Goal: Task Accomplishment & Management: Manage account settings

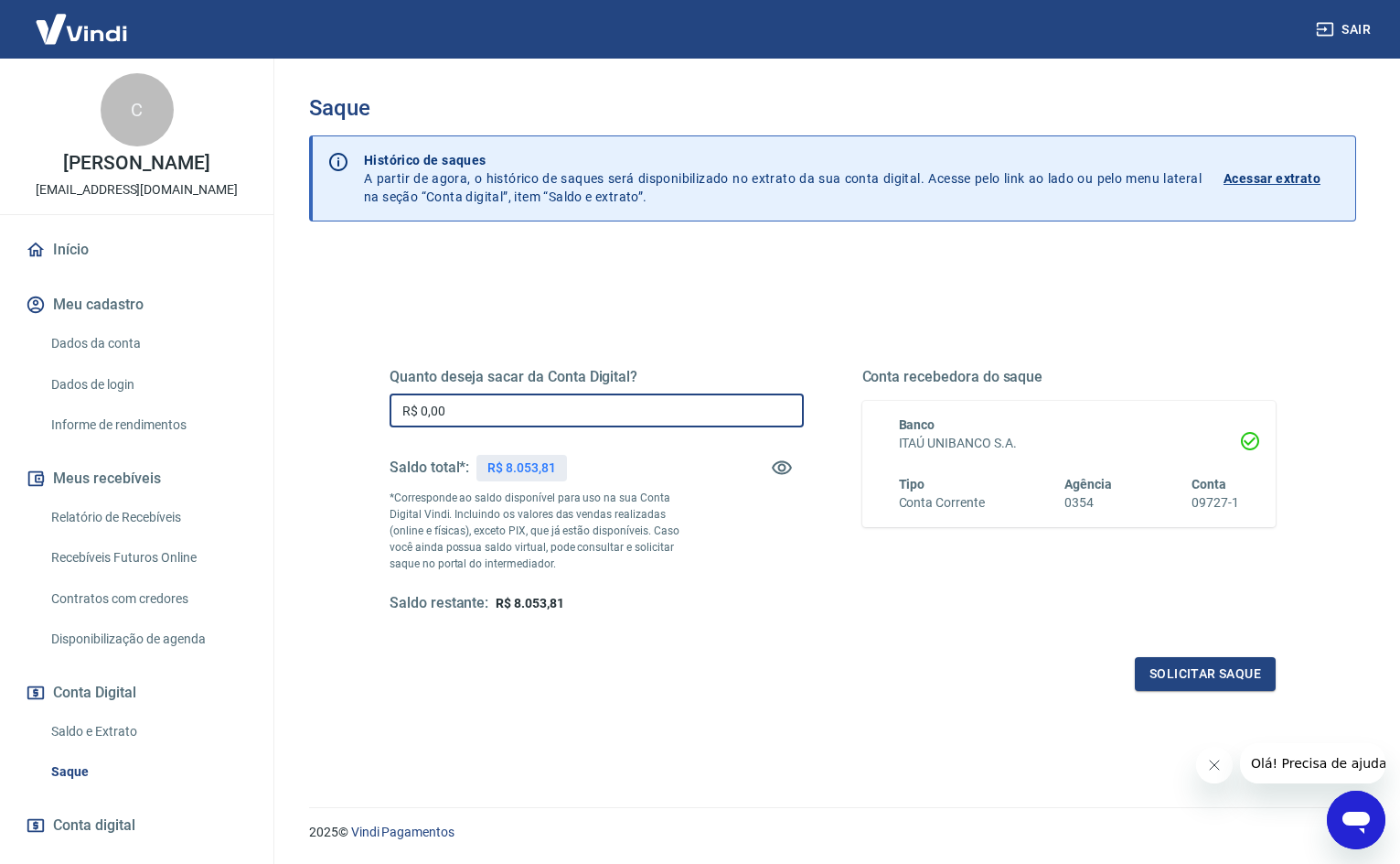
click at [636, 406] on input "R$ 0,00" at bounding box center [596, 410] width 414 height 34
type input "R$ 8.053,81"
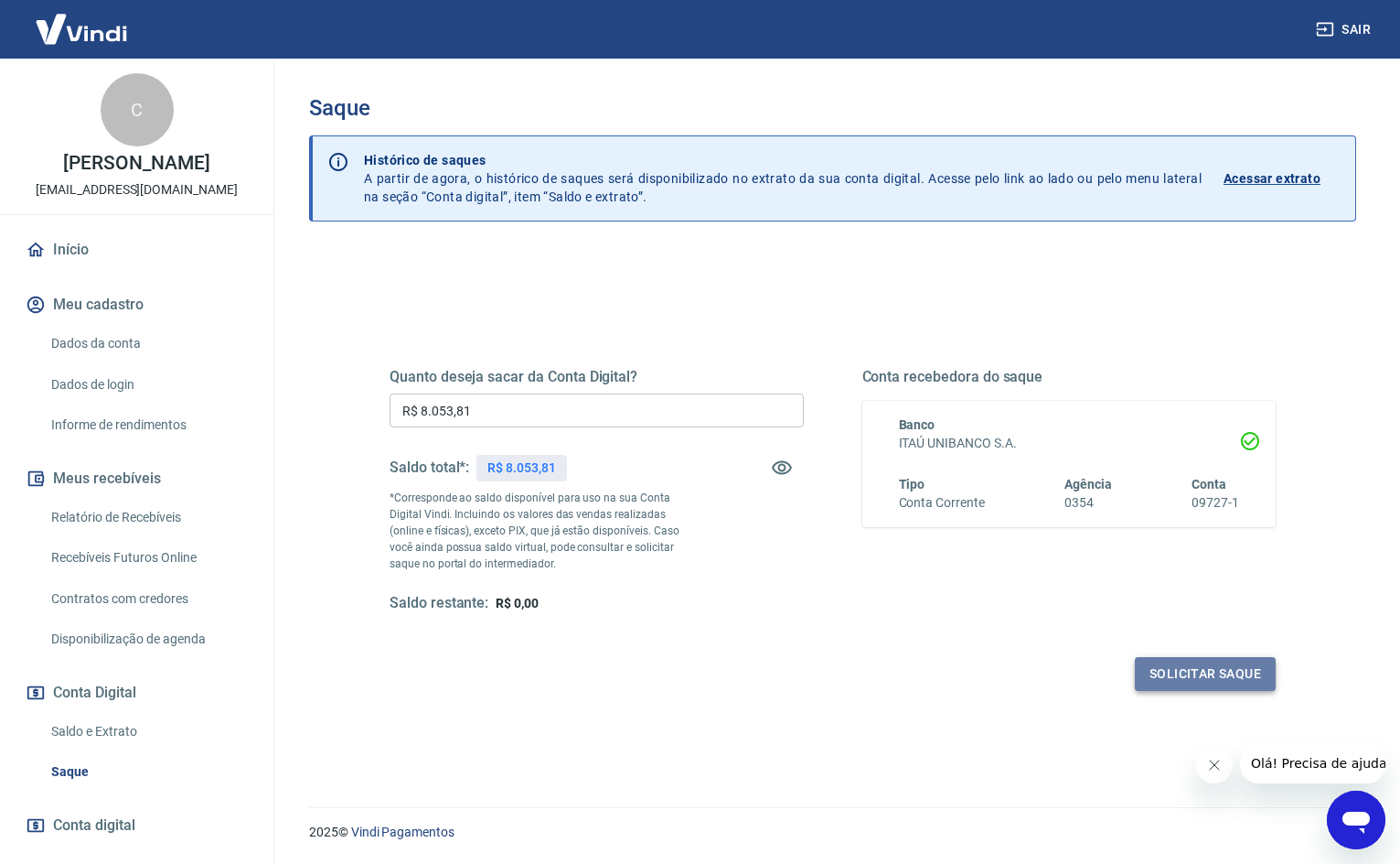
click at [1155, 680] on button "Solicitar saque" at bounding box center [1205, 674] width 141 height 34
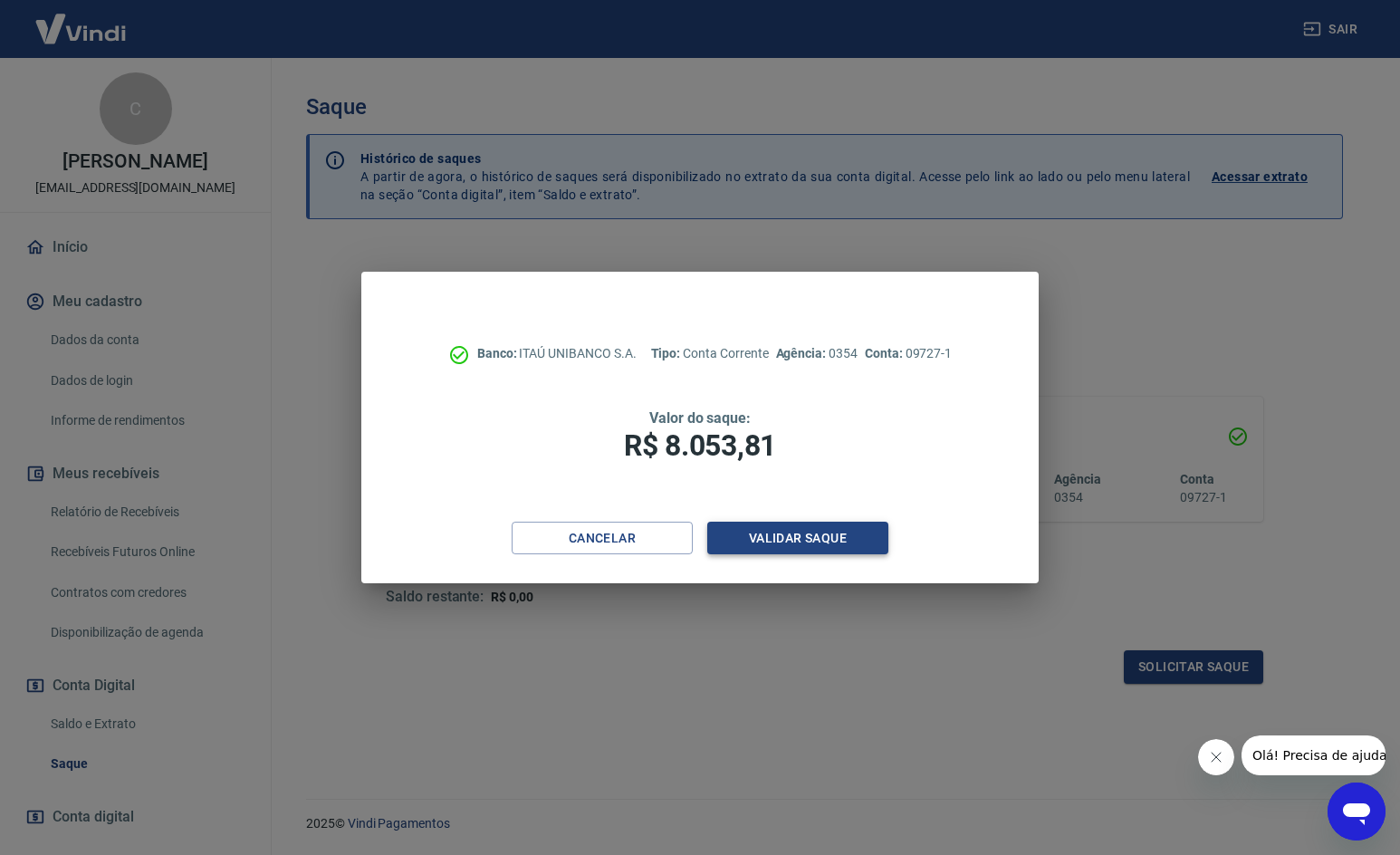
click at [822, 536] on button "Validar saque" at bounding box center [798, 539] width 181 height 34
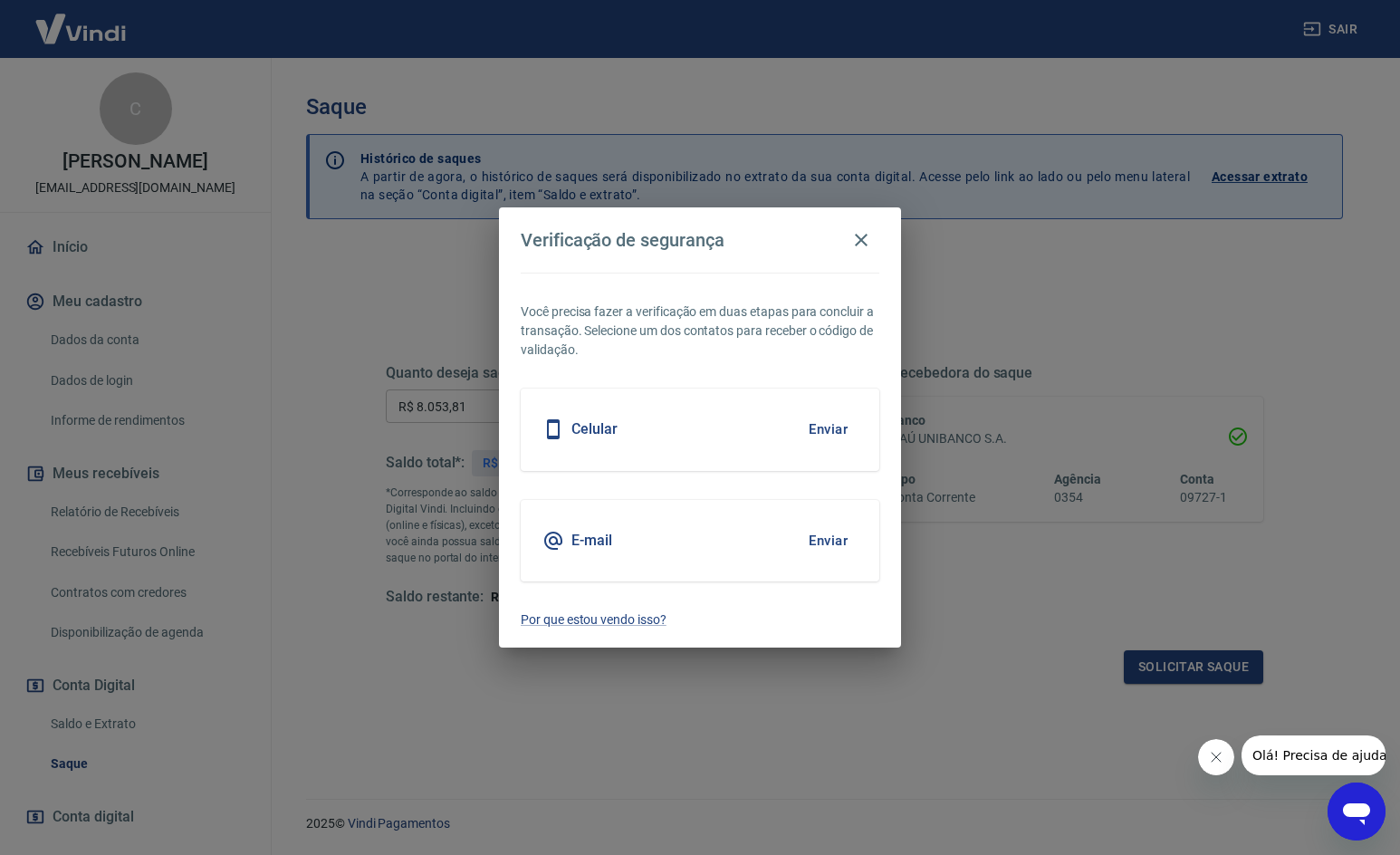
click at [835, 441] on button "Enviar" at bounding box center [828, 428] width 58 height 38
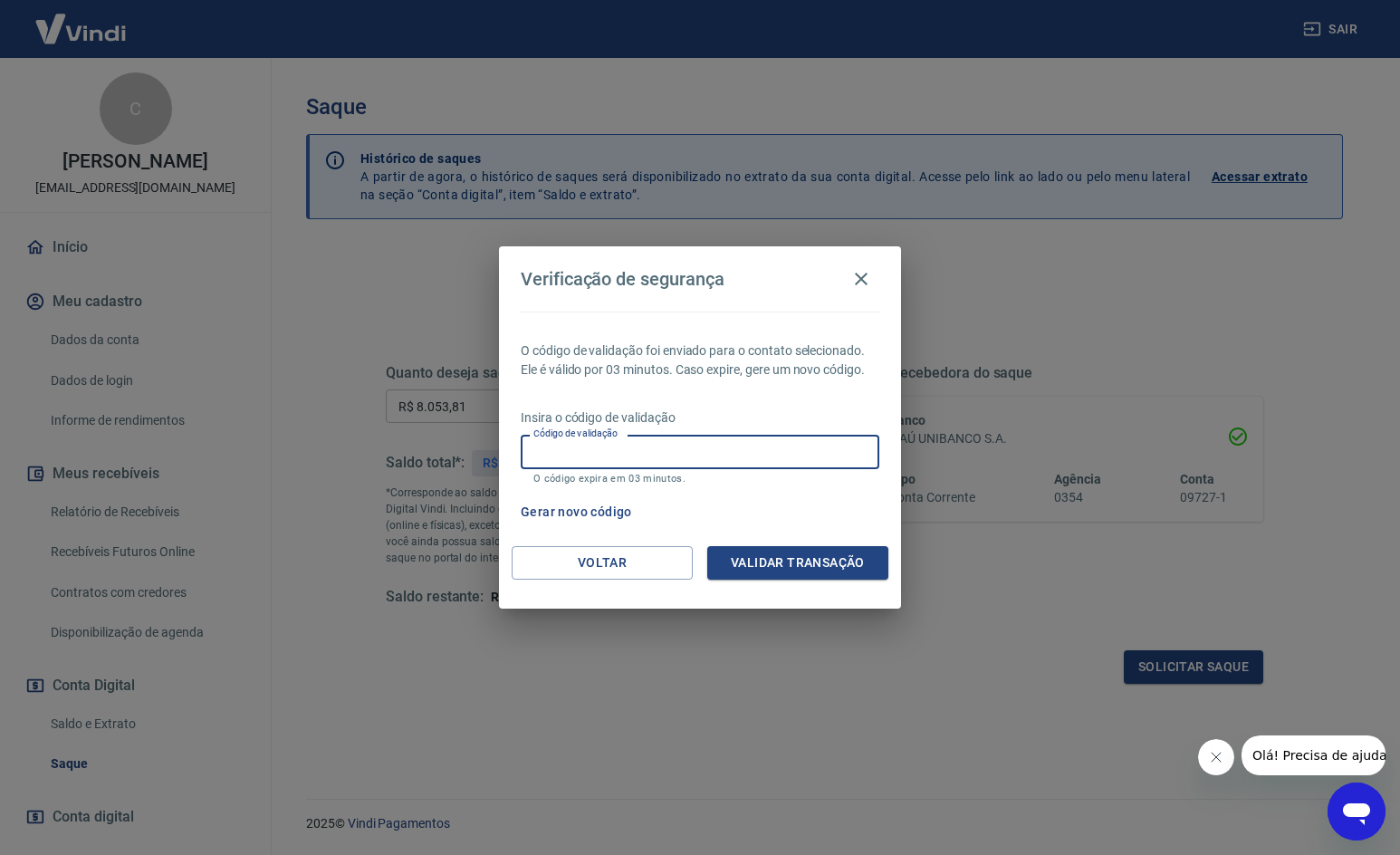
click at [773, 453] on input "Código de validação" at bounding box center [700, 451] width 359 height 34
type input "910134"
drag, startPoint x: 790, startPoint y: 568, endPoint x: 790, endPoint y: 557, distance: 11.0
click at [790, 567] on button "Validar transação" at bounding box center [798, 563] width 181 height 34
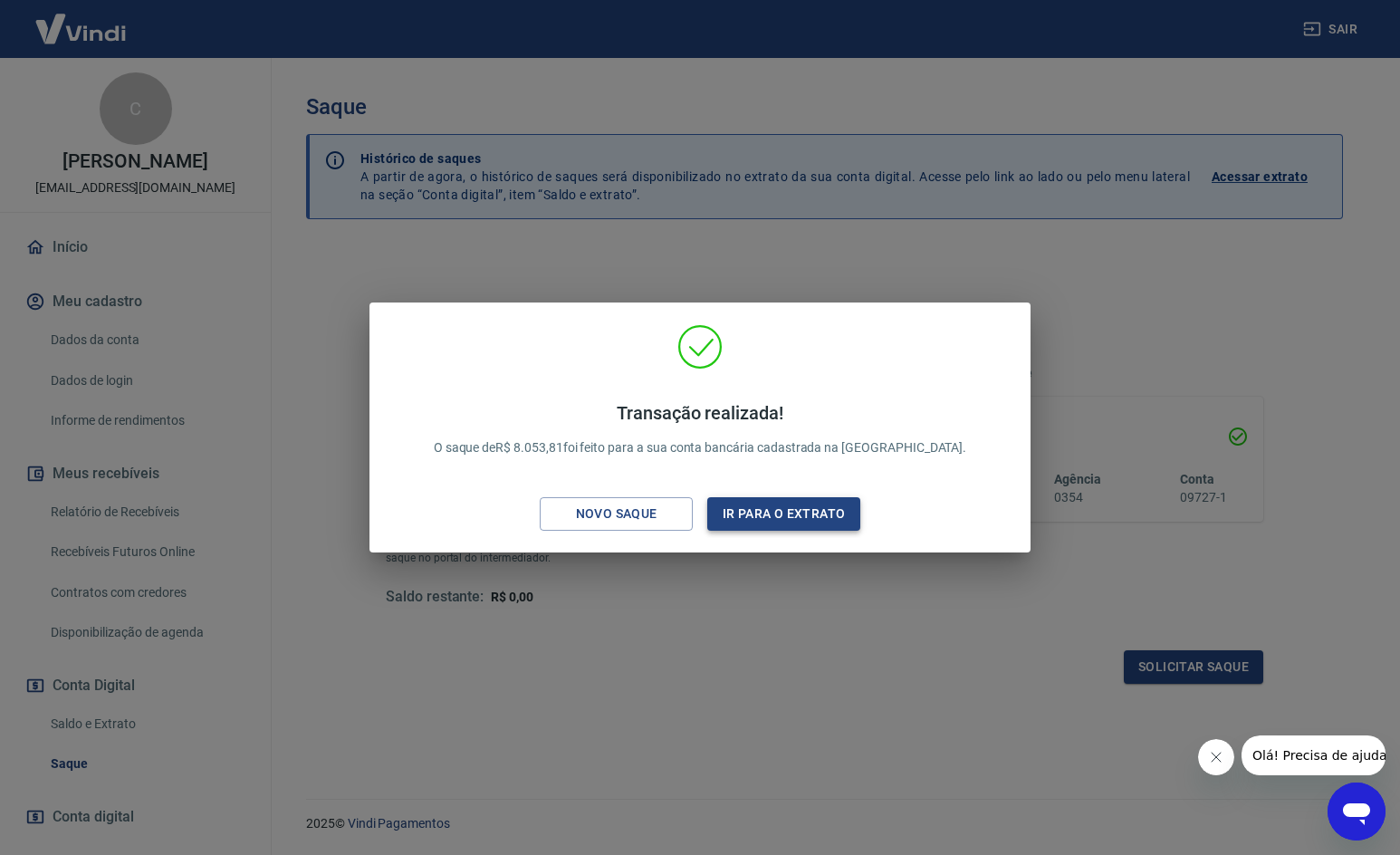
click at [790, 510] on button "Ir para o extrato" at bounding box center [784, 514] width 153 height 34
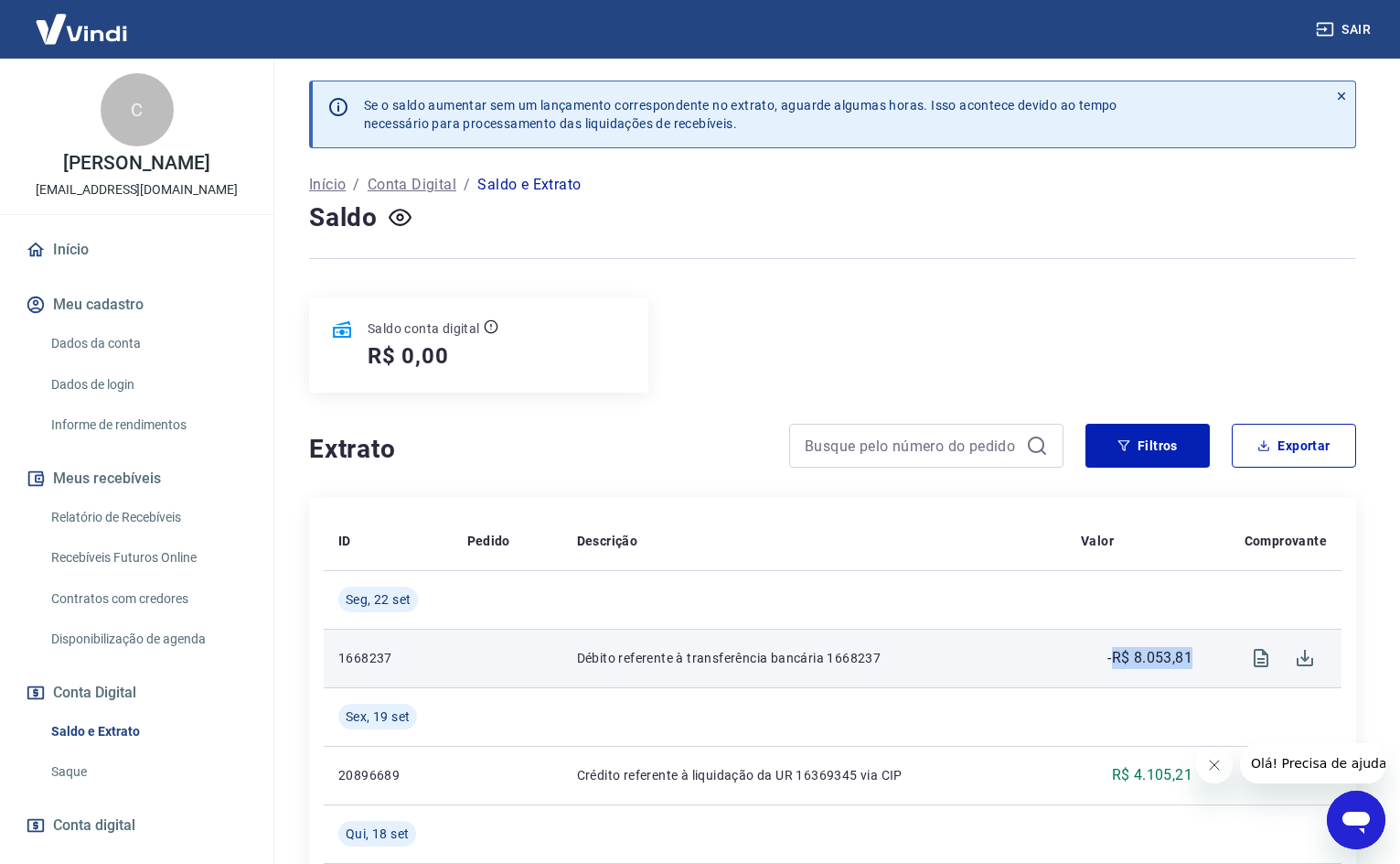
drag, startPoint x: 1191, startPoint y: 654, endPoint x: 431, endPoint y: 226, distance: 872.2
click at [1110, 655] on p "-R$ 8.053,81" at bounding box center [1149, 658] width 85 height 22
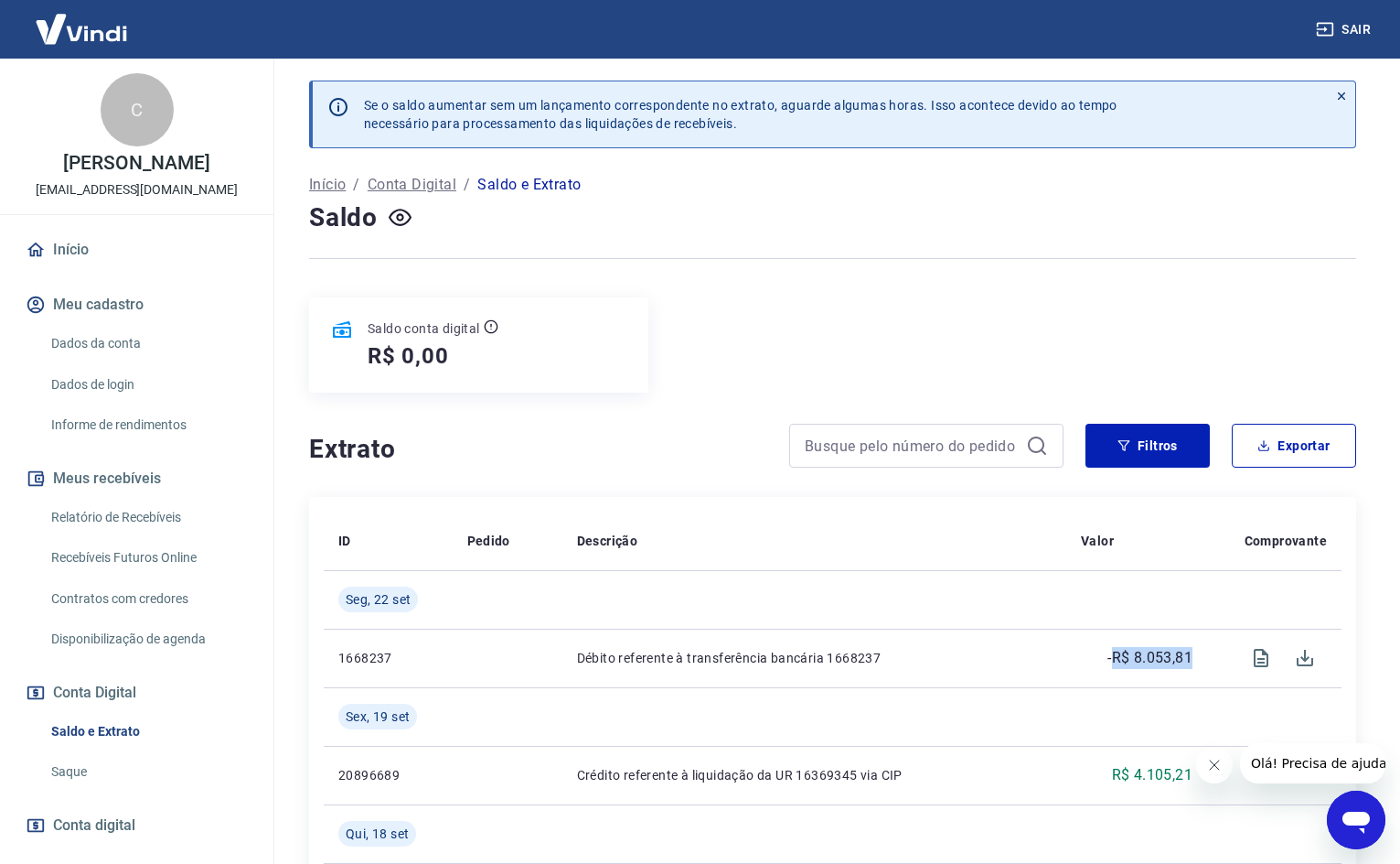
copy p "R$ 8.053,81"
